Goal: Task Accomplishment & Management: Manage account settings

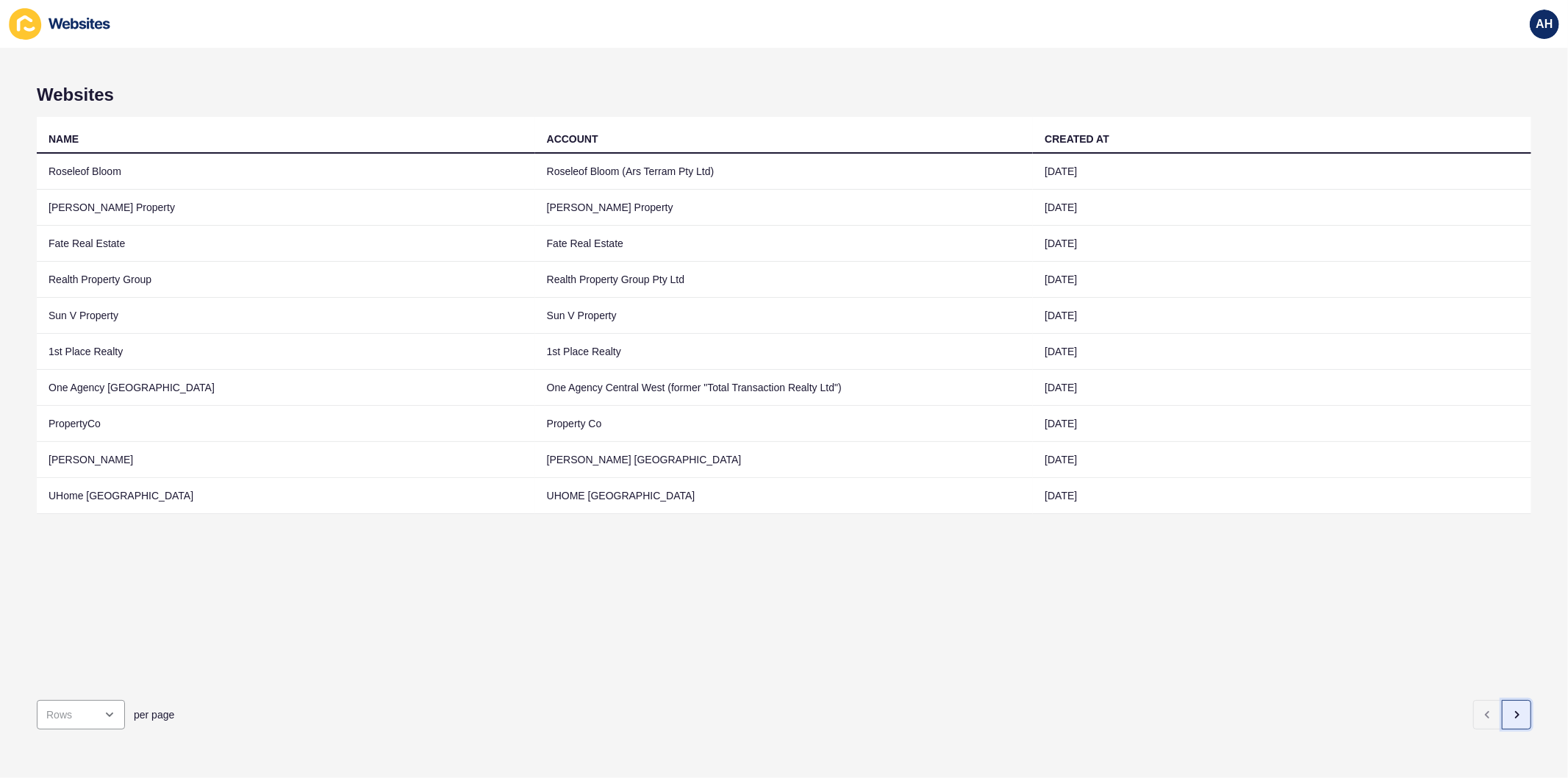
click at [1513, 705] on button "button" at bounding box center [1516, 714] width 29 height 29
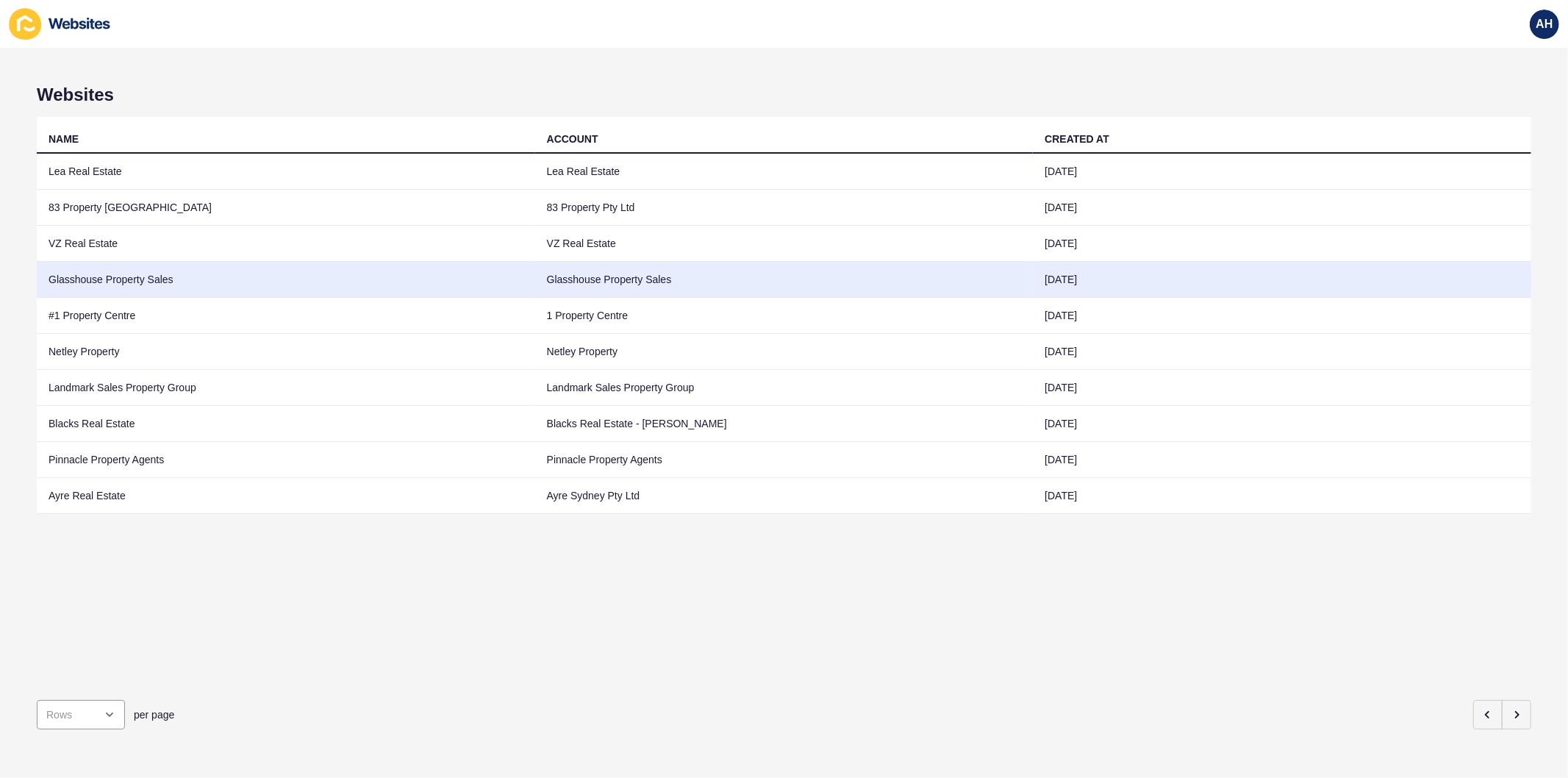
click at [554, 286] on td "Glasshouse Property Sales" at bounding box center [784, 280] width 498 height 36
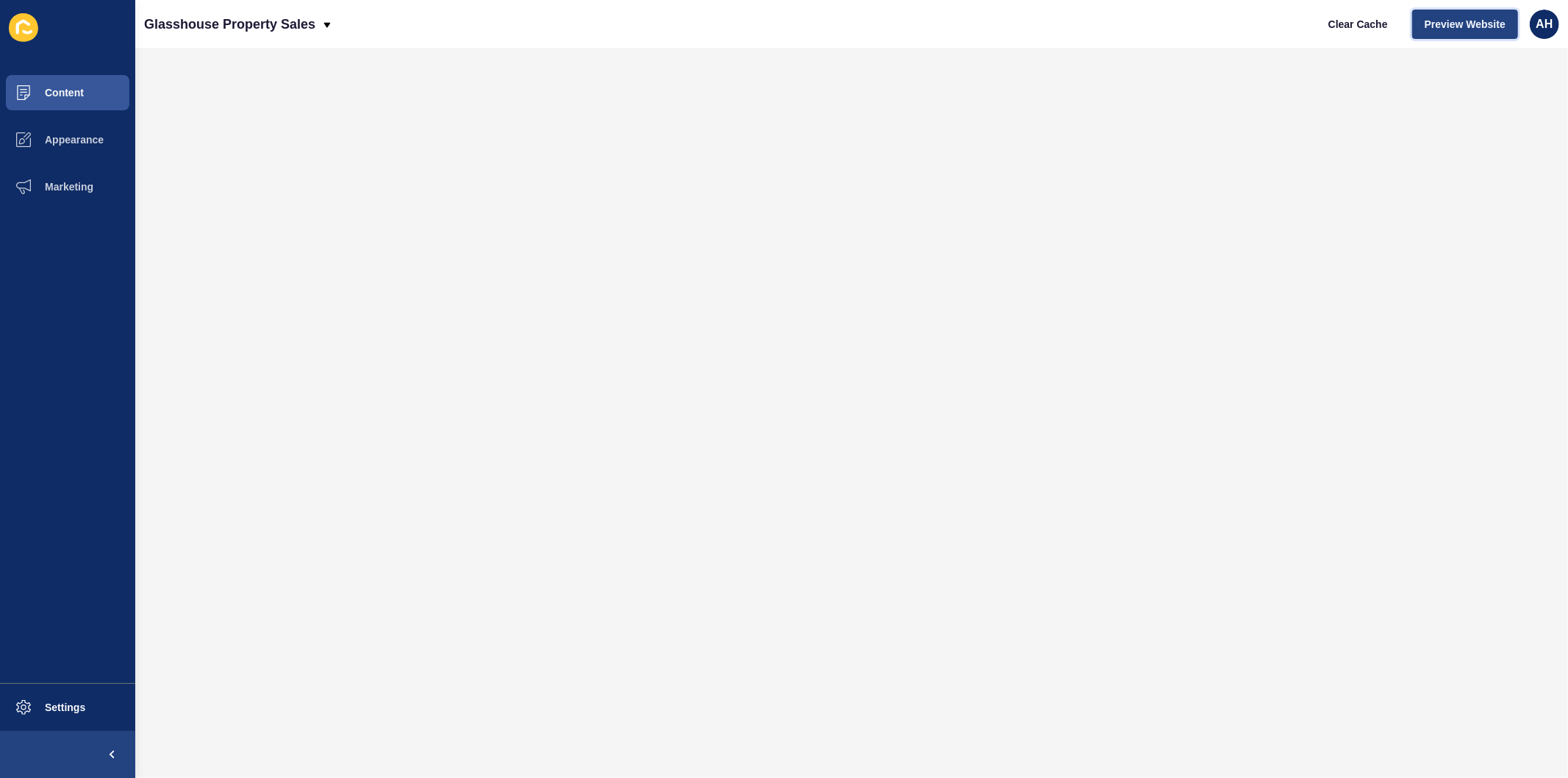
click at [1469, 27] on span "Preview Website" at bounding box center [1465, 24] width 81 height 15
click at [63, 182] on span "Marketing" at bounding box center [45, 186] width 95 height 11
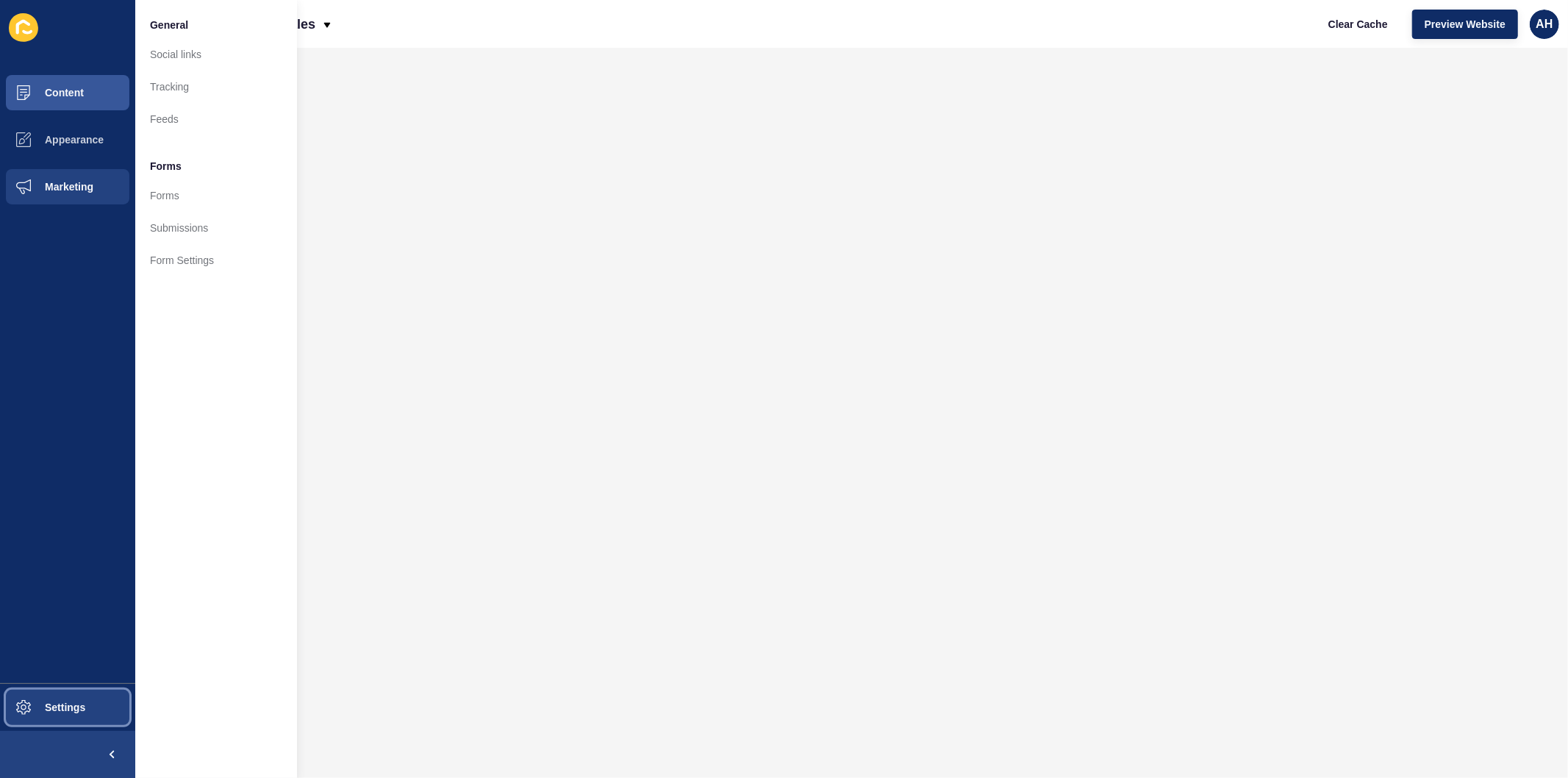
click at [48, 707] on span "Settings" at bounding box center [41, 706] width 88 height 11
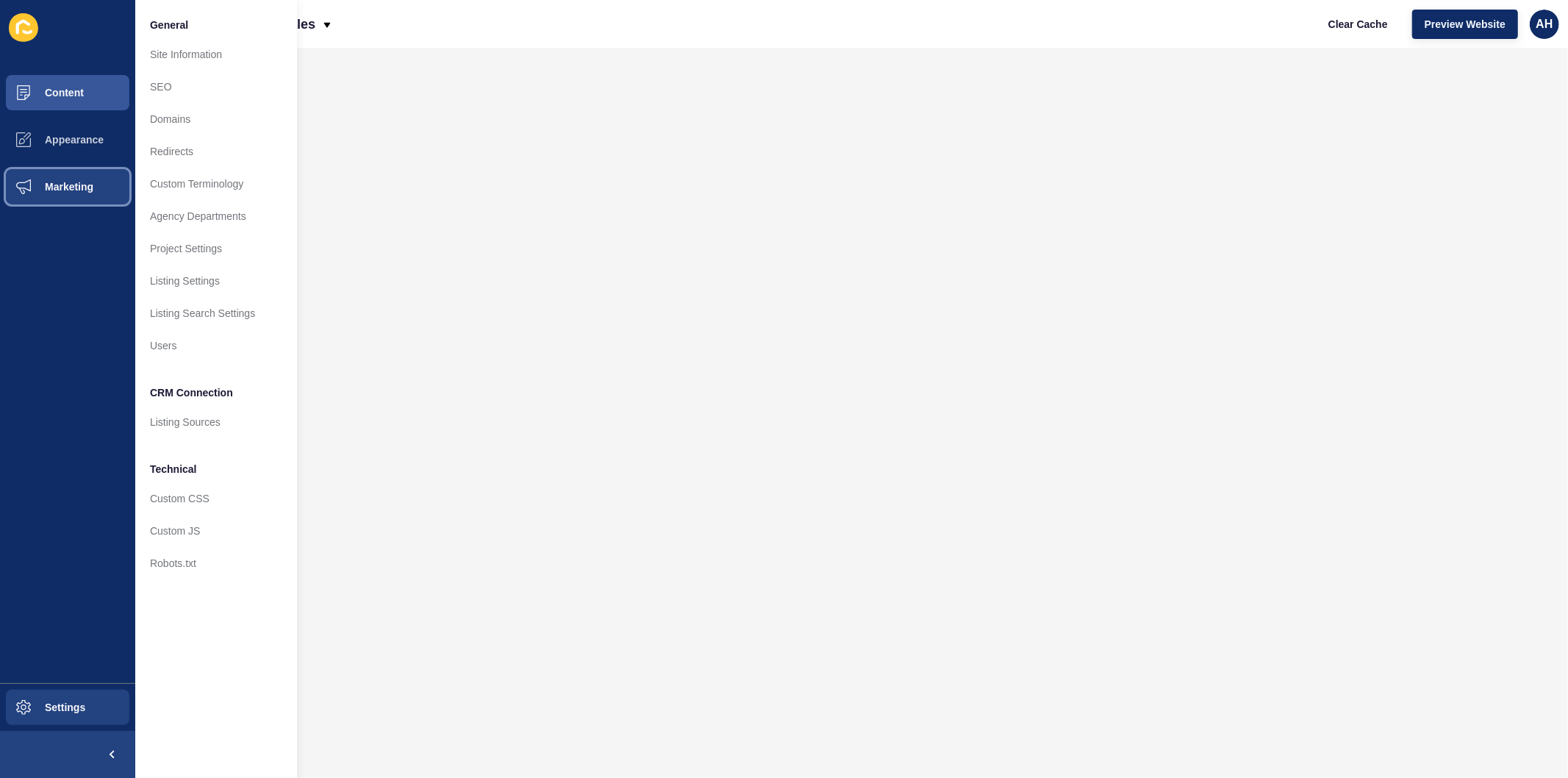
click at [78, 182] on span "Marketing" at bounding box center [45, 186] width 95 height 11
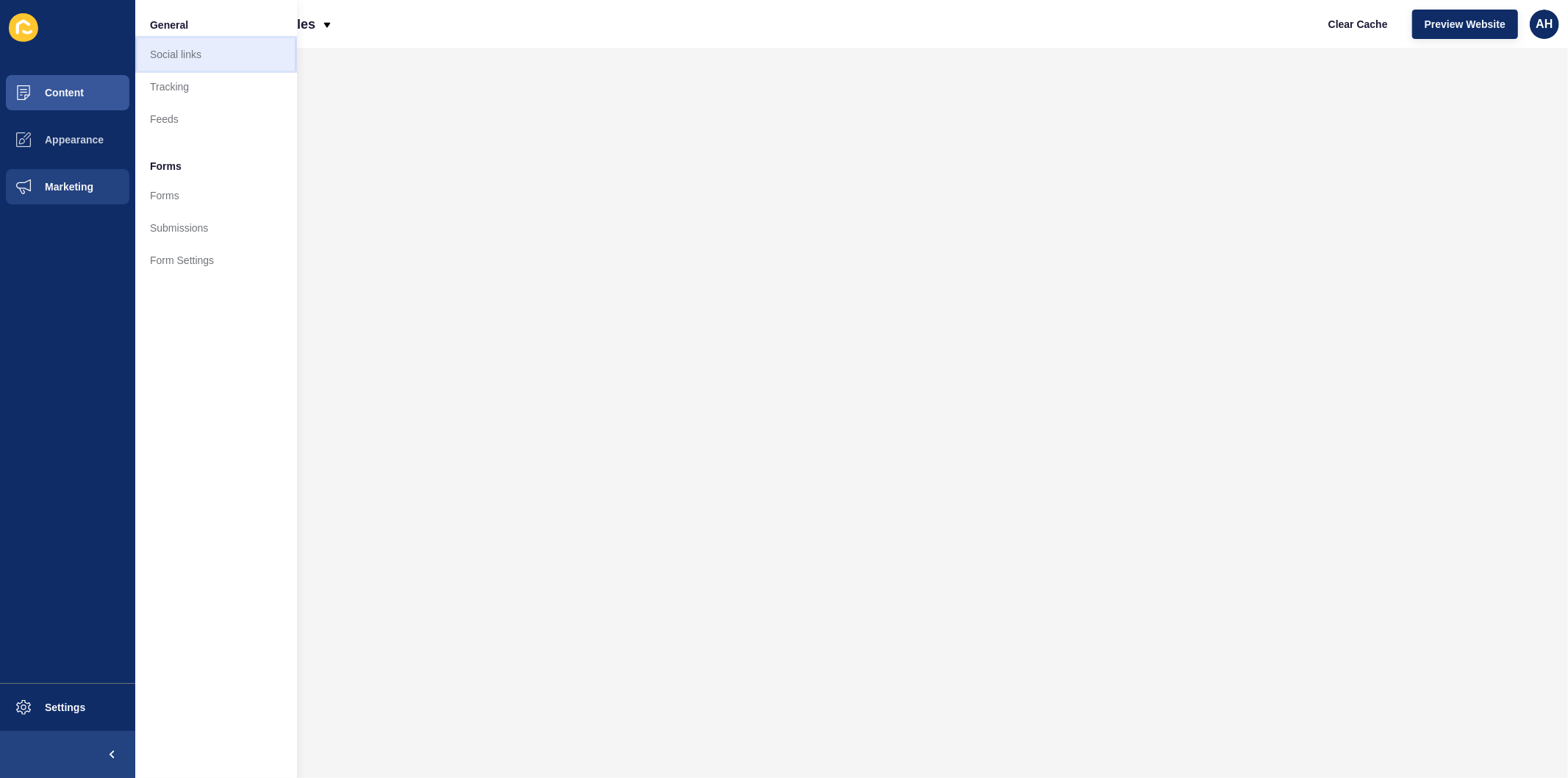
click at [187, 56] on link "Social links" at bounding box center [217, 55] width 162 height 32
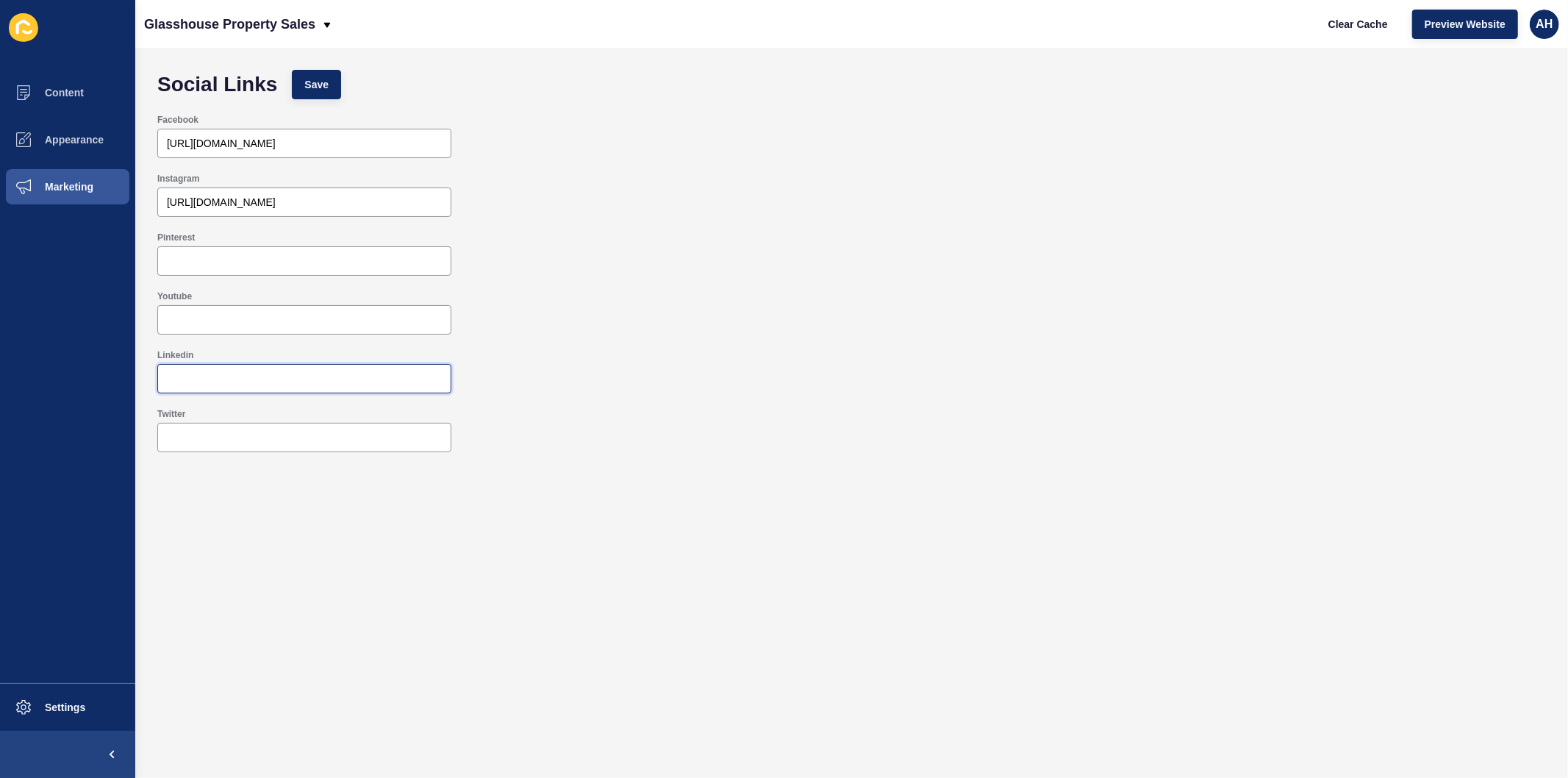
click at [237, 383] on input "Linkedin" at bounding box center [304, 379] width 275 height 15
paste input "[URL][DOMAIN_NAME]"
type input "[URL][DOMAIN_NAME]"
click at [313, 81] on span "Save" at bounding box center [317, 85] width 24 height 15
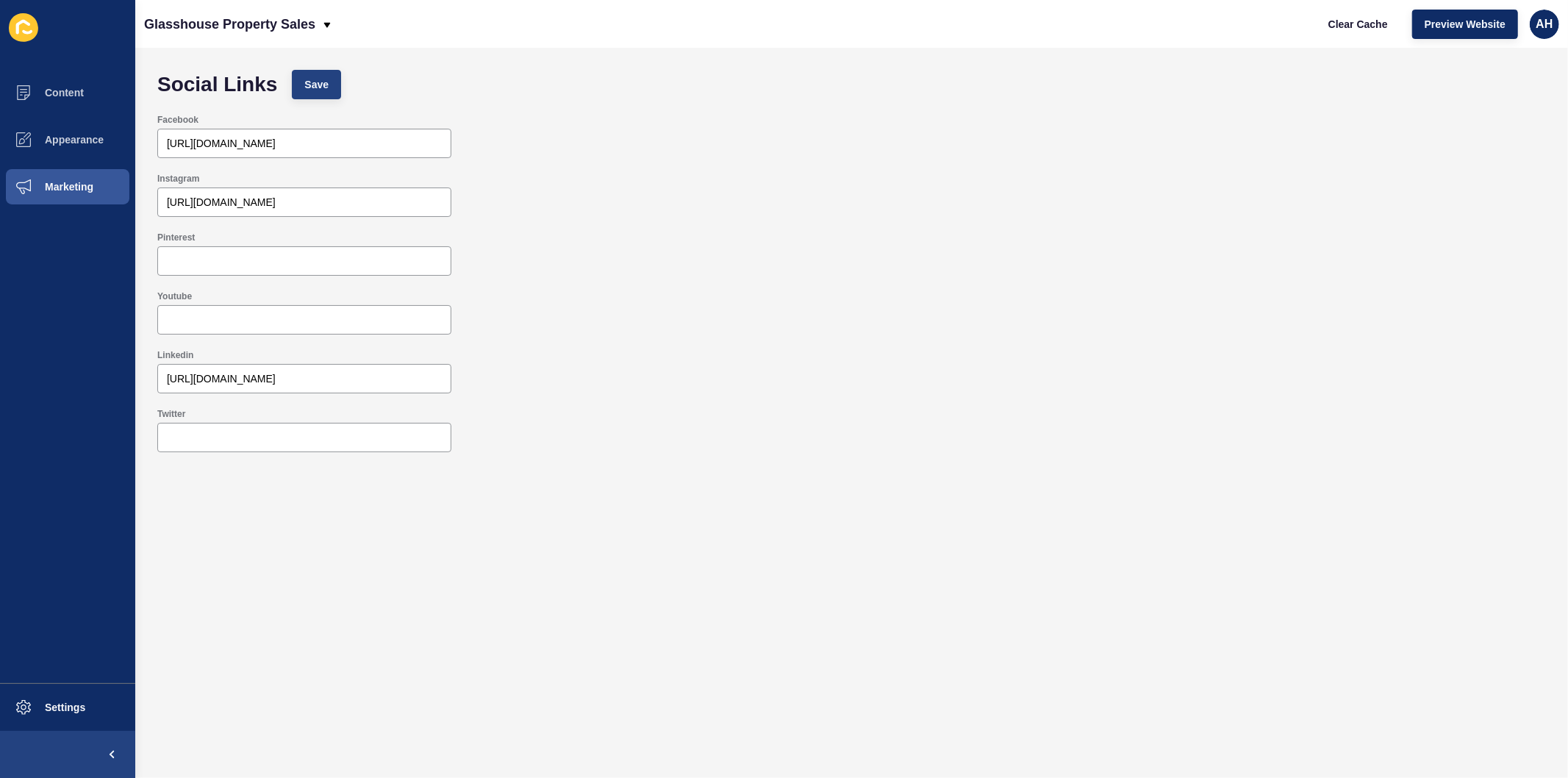
scroll to position [0, 0]
click at [74, 142] on span "Appearance" at bounding box center [51, 139] width 106 height 11
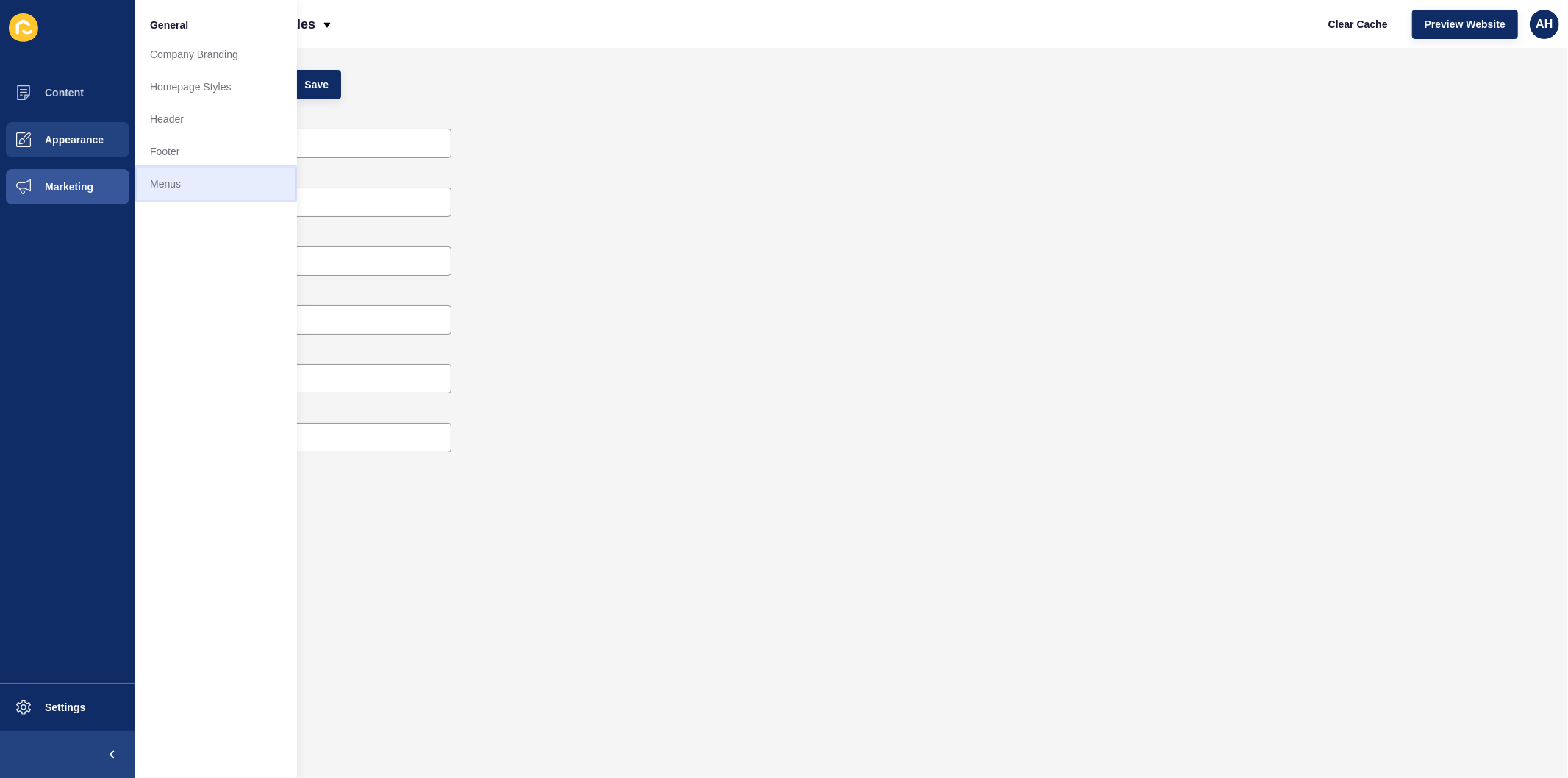
click at [184, 179] on link "Menus" at bounding box center [217, 184] width 162 height 32
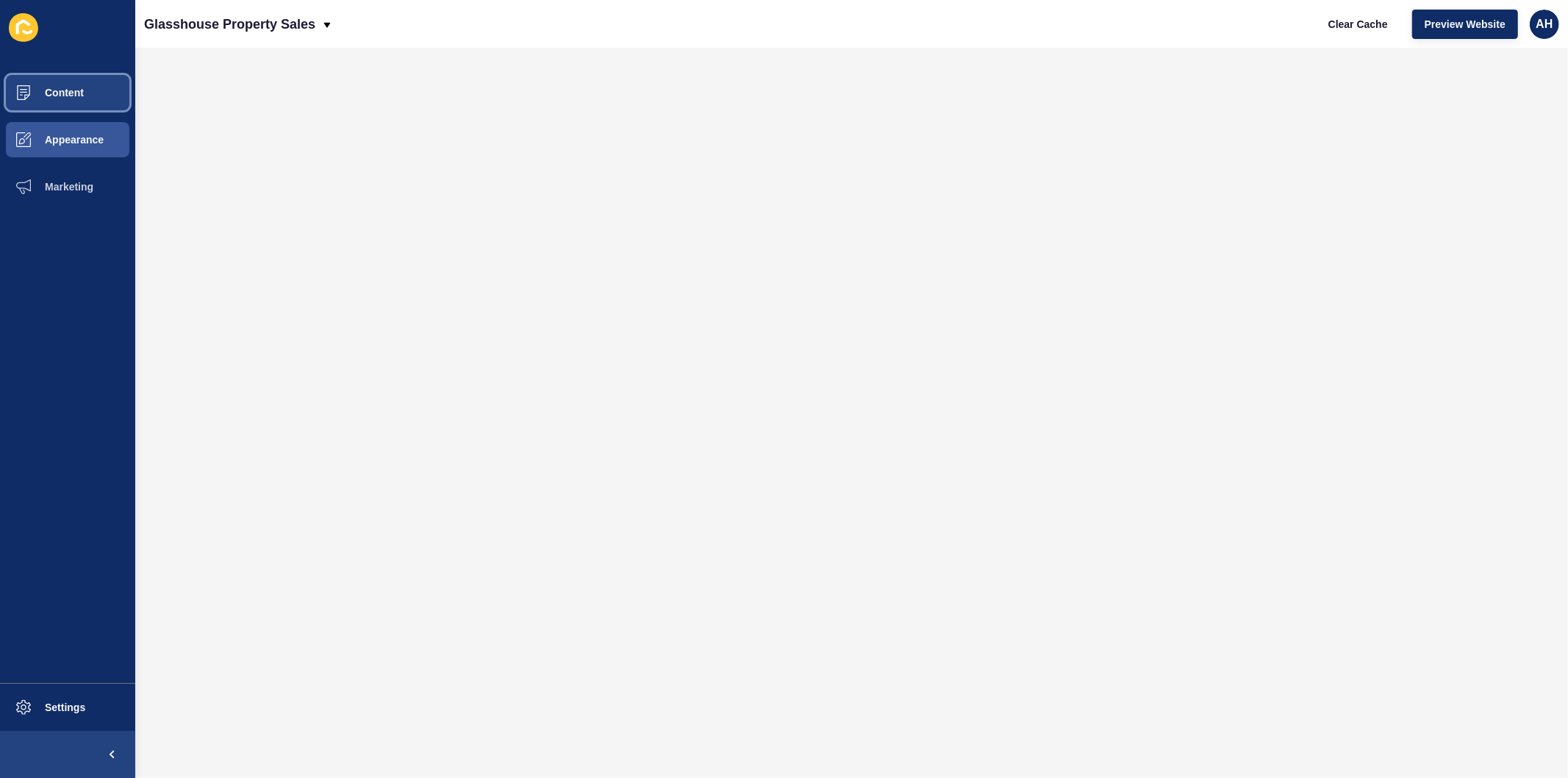
click at [61, 83] on button "Content" at bounding box center [68, 92] width 136 height 47
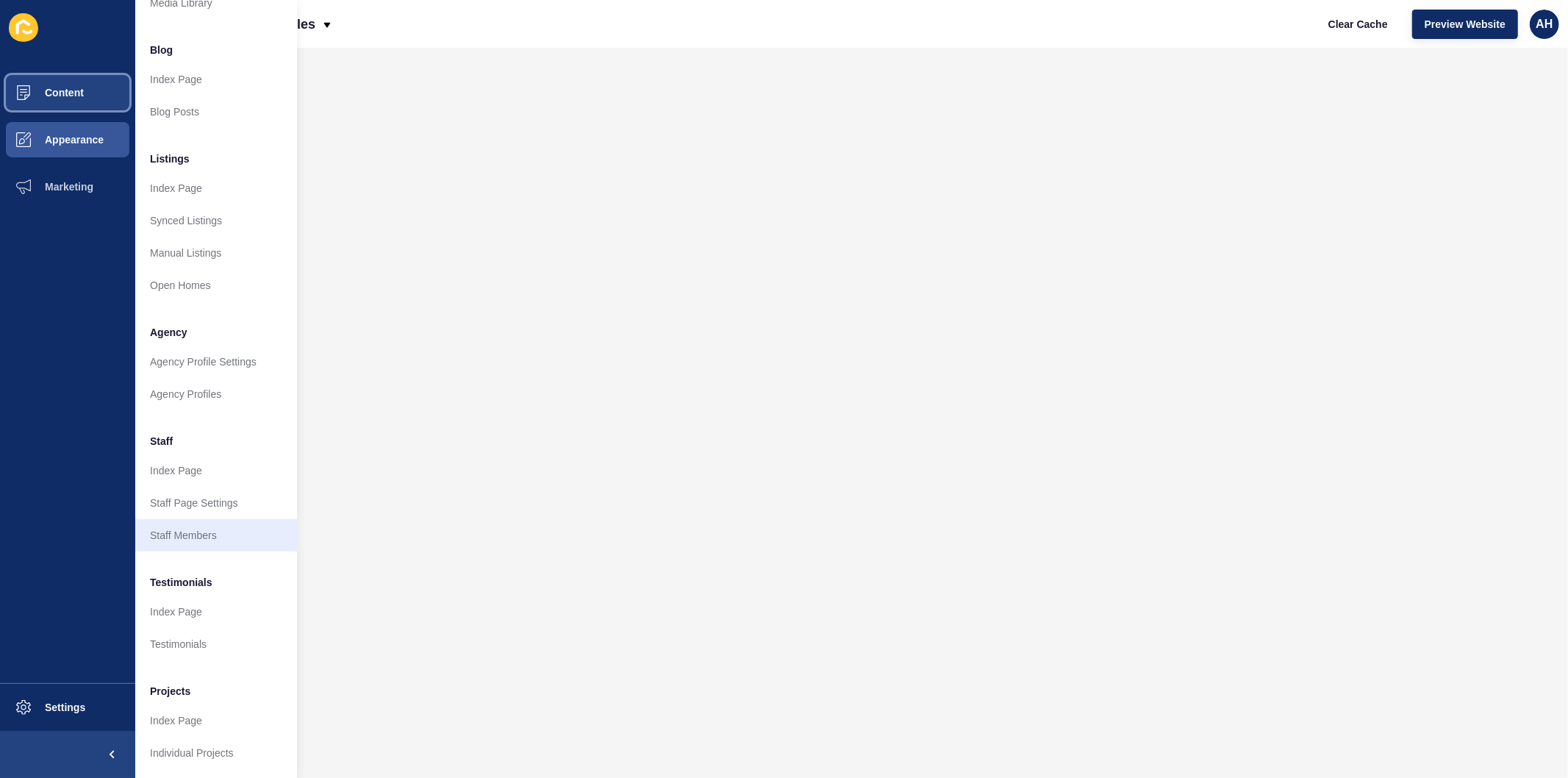
scroll to position [95, 0]
click at [191, 520] on link "Staff Members" at bounding box center [217, 535] width 162 height 32
